Goal: Browse casually

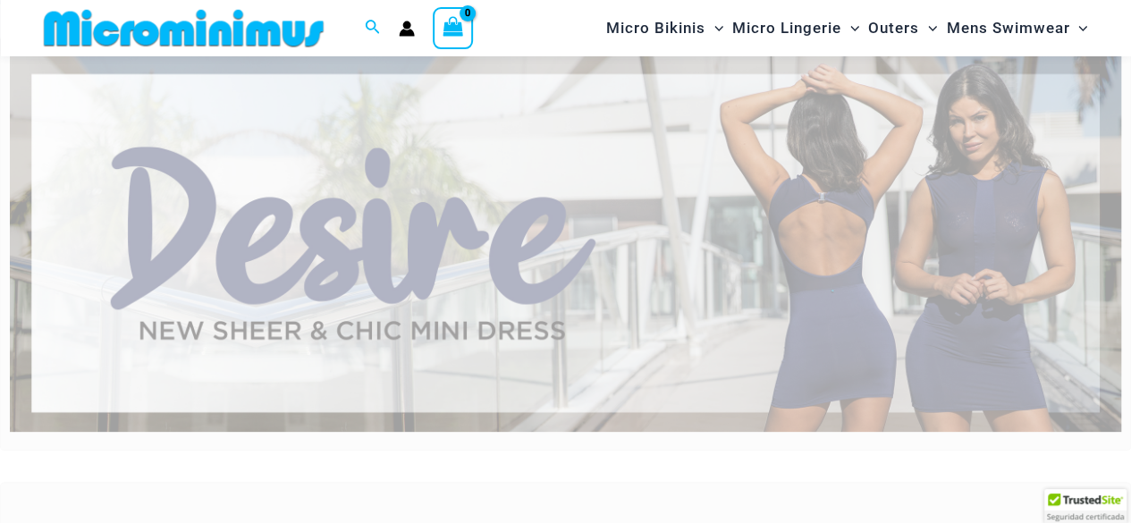
scroll to position [75, 0]
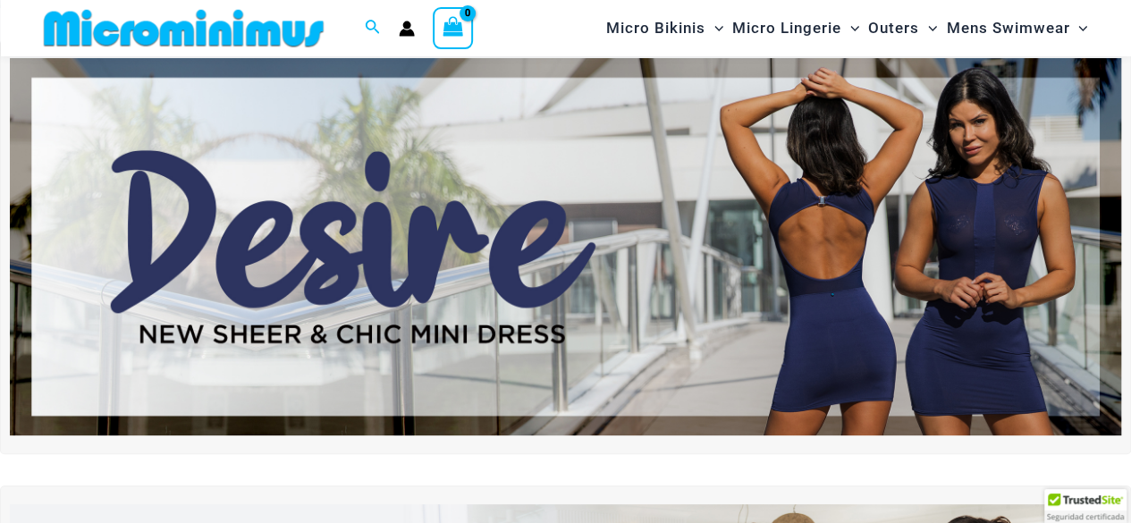
click at [478, 271] on img at bounding box center [565, 246] width 1111 height 377
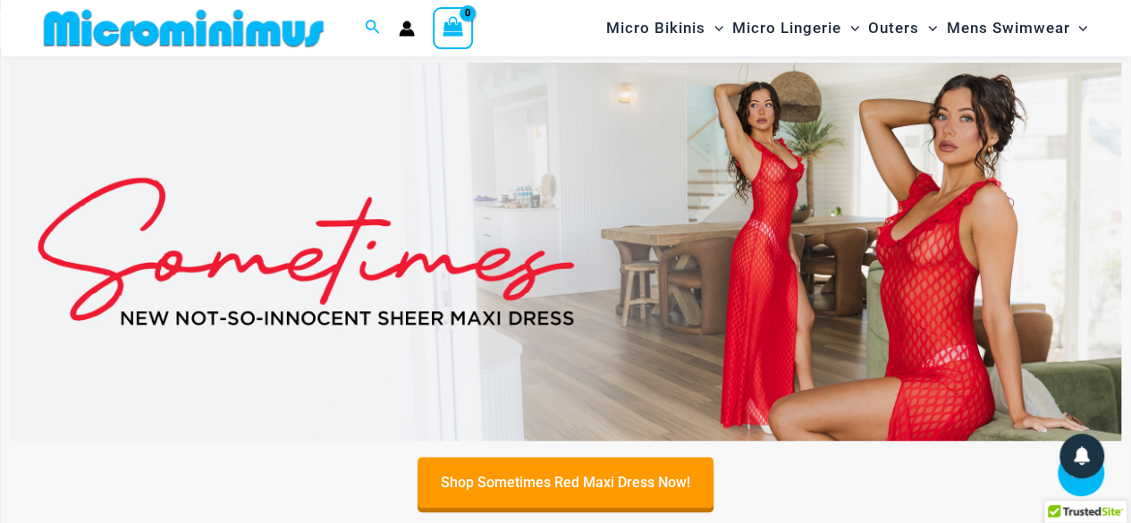
scroll to position [522, 0]
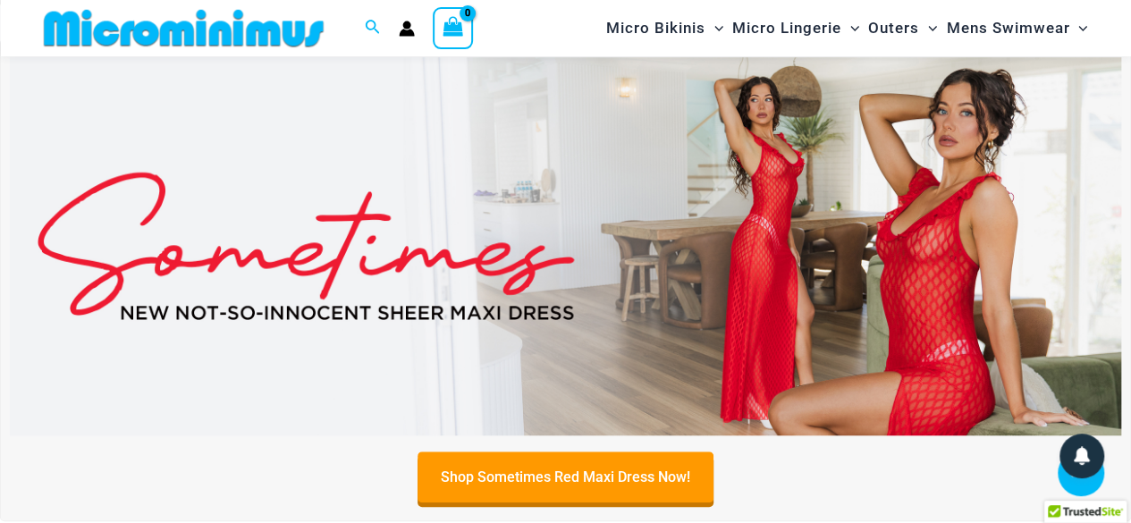
click at [753, 235] on img at bounding box center [565, 245] width 1111 height 377
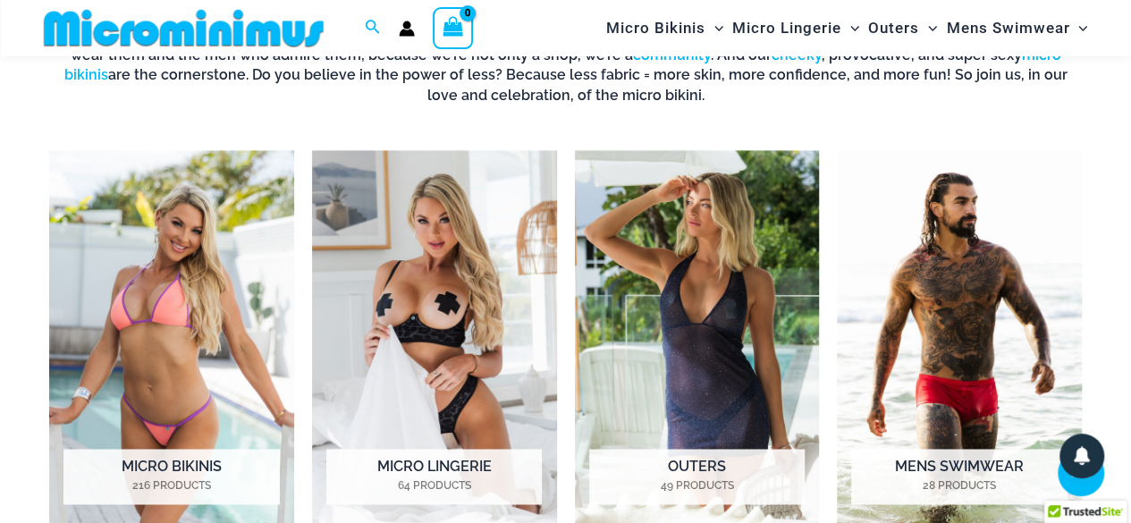
scroll to position [1237, 0]
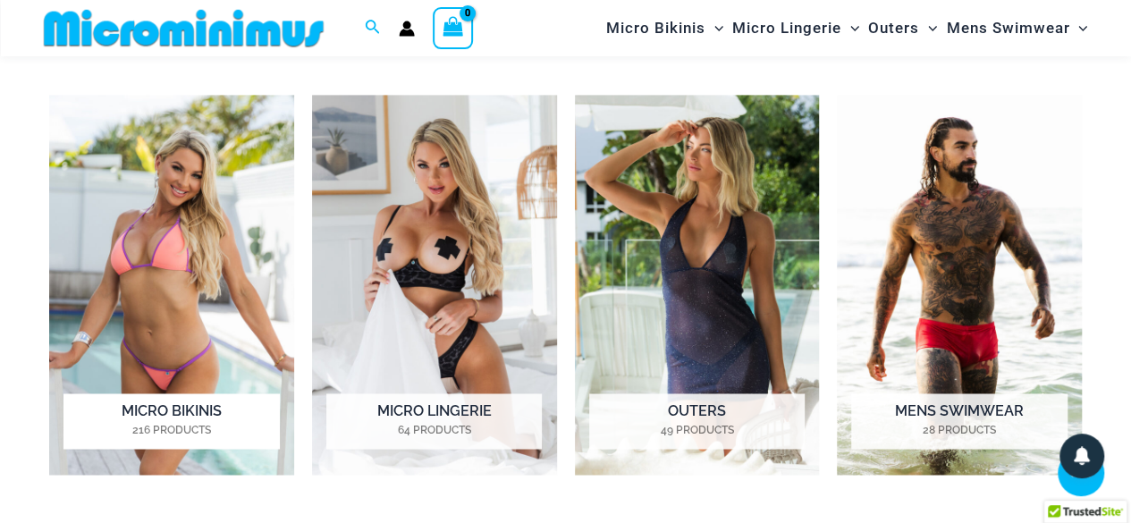
click at [195, 221] on img "Visit product category Micro Bikinis" at bounding box center [171, 285] width 245 height 380
click at [470, 251] on img "Visit product category Micro Lingerie" at bounding box center [434, 285] width 245 height 380
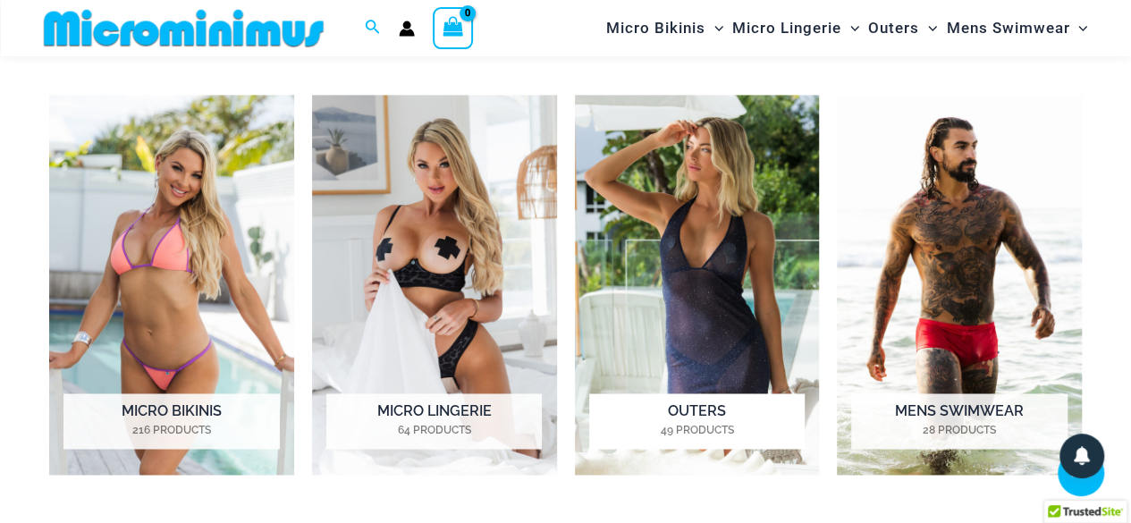
click at [719, 282] on img "Visit product category Outers" at bounding box center [697, 285] width 245 height 380
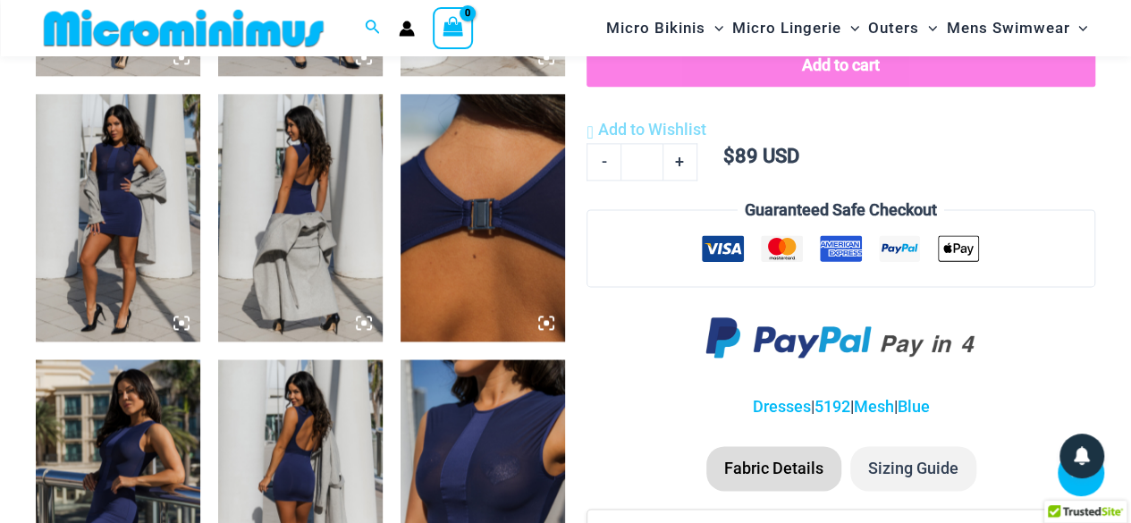
scroll to position [520, 0]
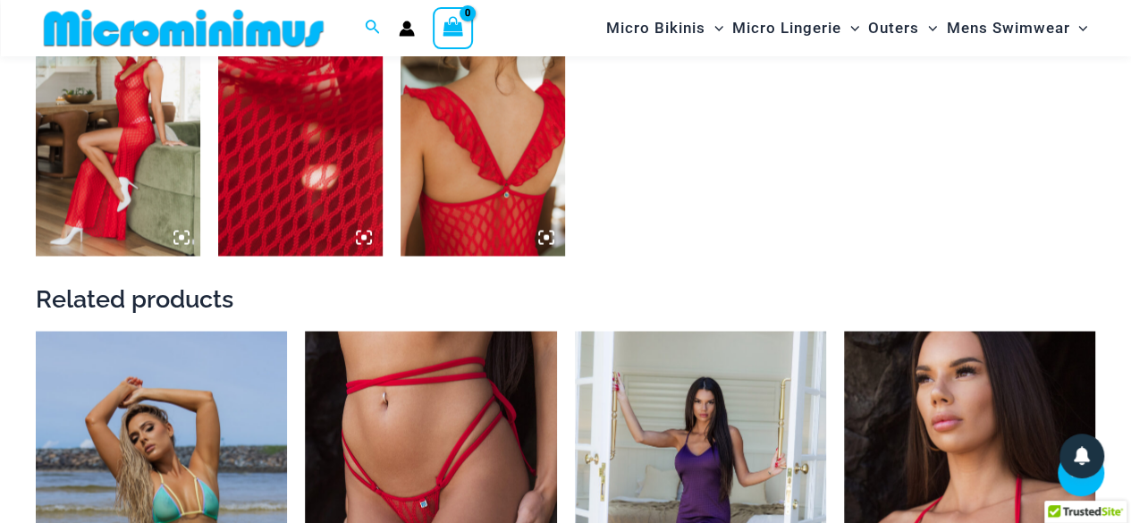
scroll to position [1598, 0]
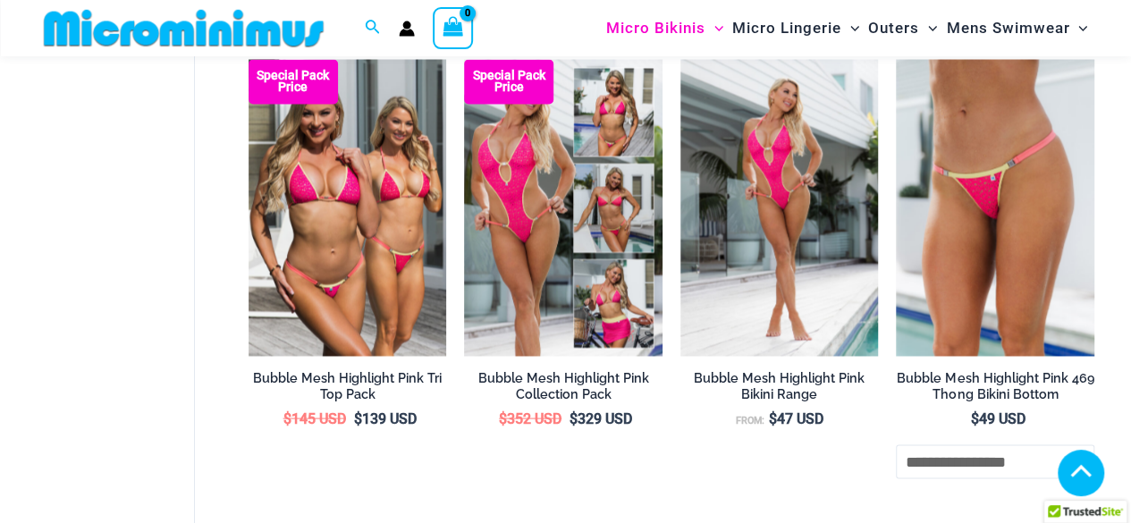
scroll to position [1594, 0]
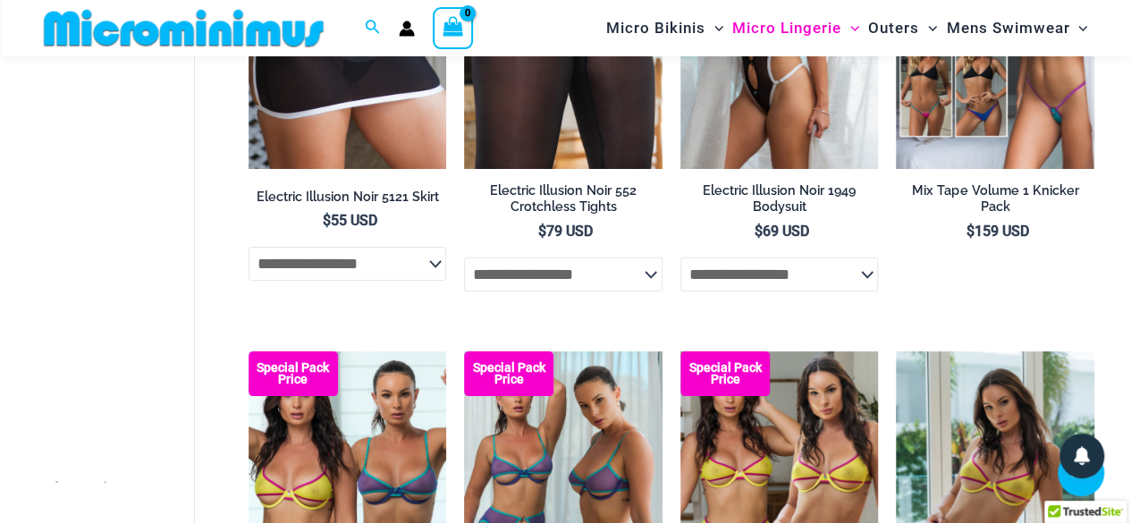
scroll to position [3409, 0]
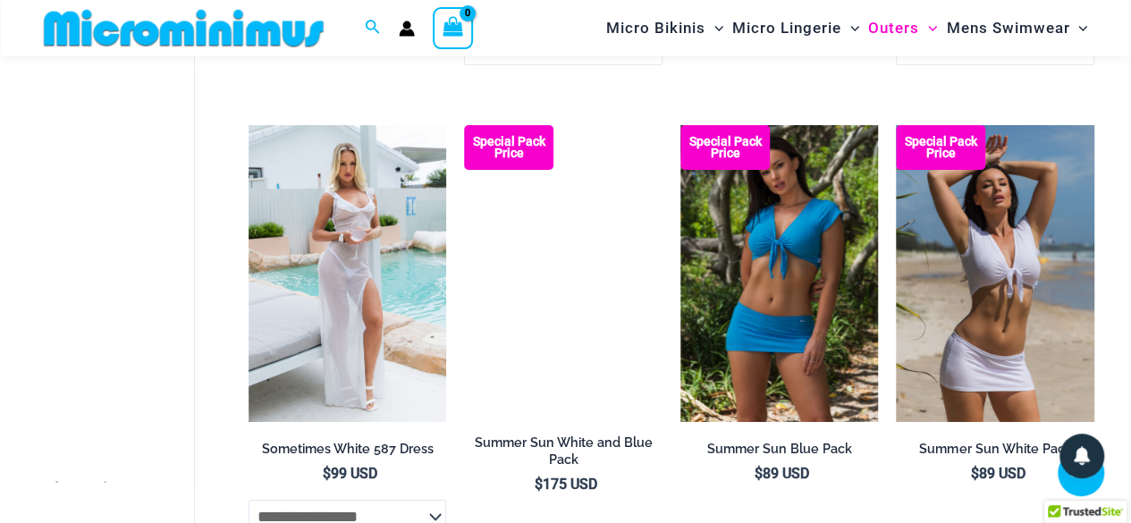
scroll to position [3116, 0]
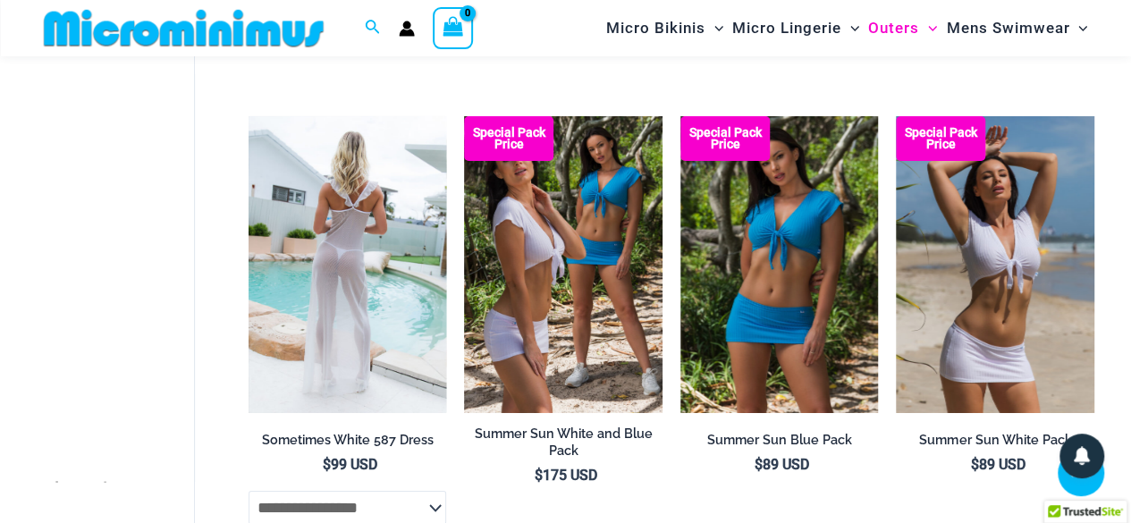
click at [378, 224] on img at bounding box center [347, 264] width 198 height 297
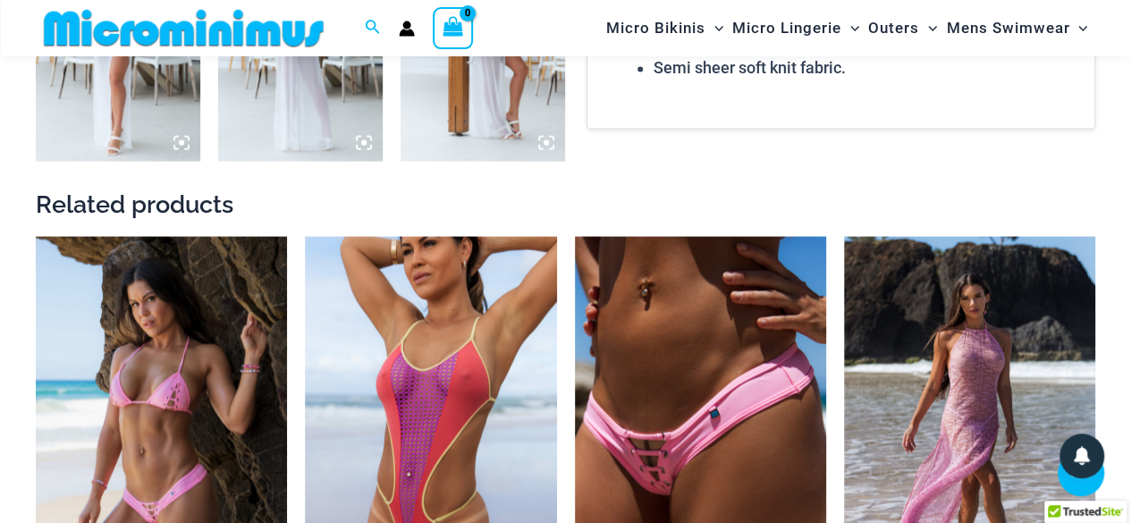
scroll to position [1593, 0]
